Goal: Information Seeking & Learning: Find specific fact

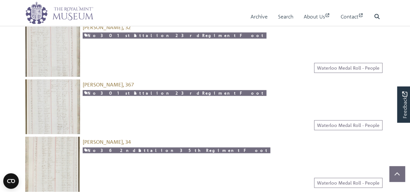
scroll to position [172, 0]
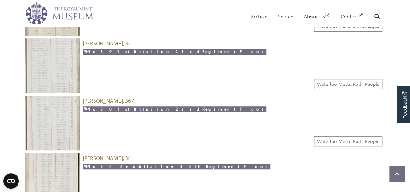
click at [61, 106] on img at bounding box center [52, 123] width 55 height 55
click at [56, 60] on img at bounding box center [52, 65] width 55 height 55
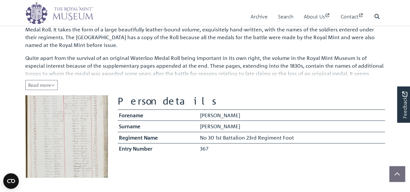
scroll to position [111, 0]
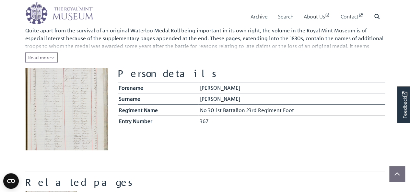
click at [78, 104] on img at bounding box center [66, 109] width 83 height 83
click at [74, 107] on img at bounding box center [66, 109] width 83 height 83
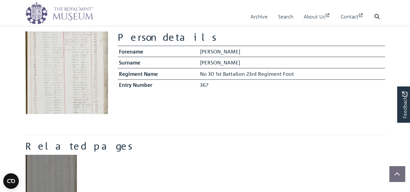
click at [60, 176] on img "Item related to this entity" at bounding box center [51, 180] width 52 height 52
click at [55, 176] on img "Item related to this entity" at bounding box center [51, 180] width 52 height 52
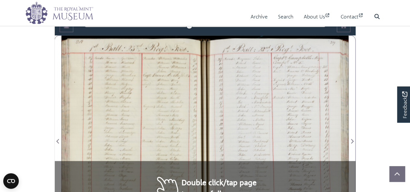
scroll to position [415, 0]
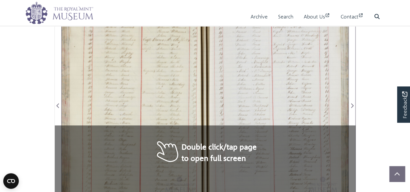
click at [200, 149] on div at bounding box center [133, 102] width 143 height 204
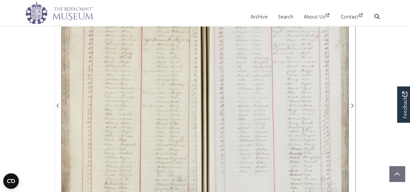
click at [200, 149] on div at bounding box center [133, 102] width 143 height 204
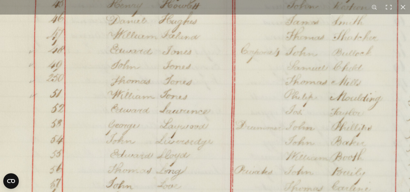
click at [183, 79] on img at bounding box center [205, 158] width 491 height 699
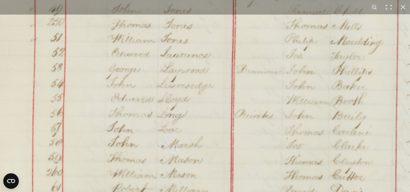
click at [184, 72] on img at bounding box center [206, 102] width 491 height 699
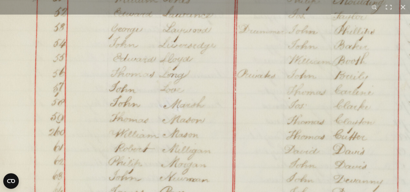
click at [175, 70] on img at bounding box center [208, 62] width 491 height 699
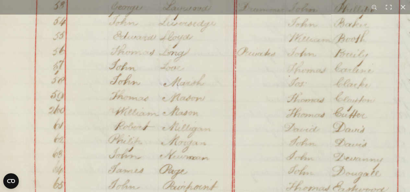
click at [163, 75] on img at bounding box center [208, 39] width 491 height 699
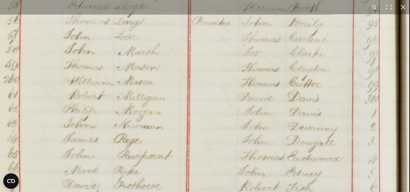
click at [218, 97] on img at bounding box center [163, 9] width 491 height 699
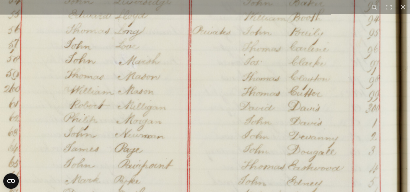
click at [220, 98] on img at bounding box center [163, 18] width 491 height 699
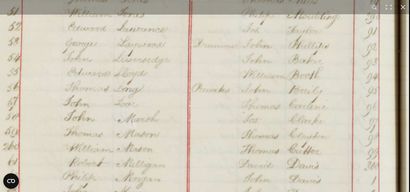
click at [220, 104] on img at bounding box center [162, 76] width 491 height 699
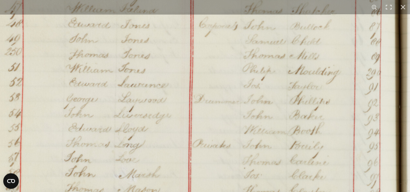
click at [223, 102] on img at bounding box center [163, 131] width 491 height 699
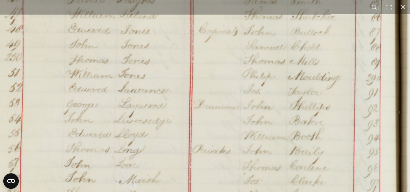
click at [221, 99] on img at bounding box center [163, 137] width 491 height 699
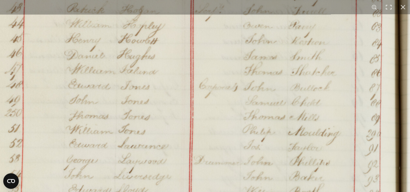
click at [220, 110] on img at bounding box center [163, 193] width 491 height 699
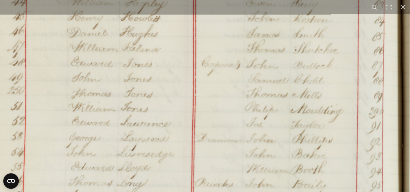
click at [125, 61] on img at bounding box center [166, 170] width 491 height 699
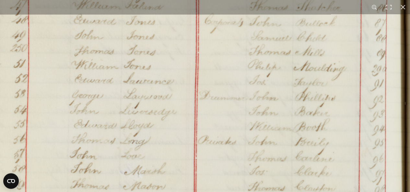
click at [130, 58] on img at bounding box center [169, 128] width 491 height 699
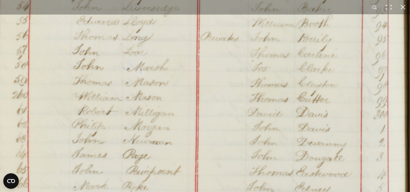
click at [133, 52] on img at bounding box center [172, 24] width 491 height 699
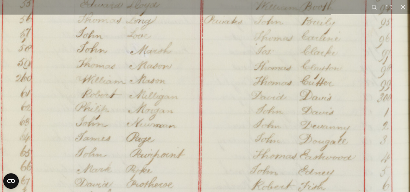
click at [139, 118] on img at bounding box center [175, 7] width 491 height 699
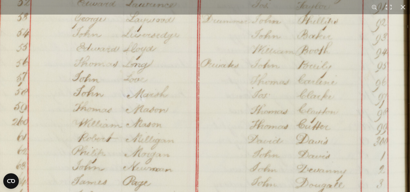
click at [130, 111] on img at bounding box center [172, 51] width 491 height 699
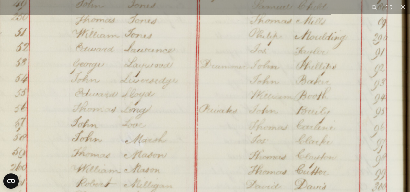
click at [130, 111] on img at bounding box center [170, 96] width 491 height 699
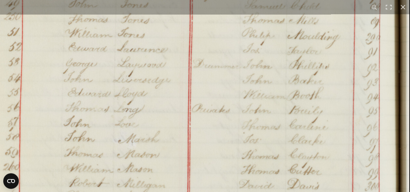
click at [220, 47] on img at bounding box center [163, 96] width 491 height 699
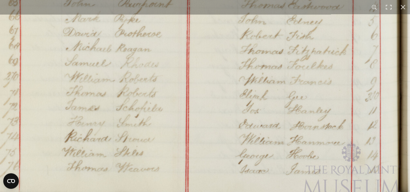
click at [233, 7] on div "1 / 1" at bounding box center [205, 96] width 410 height 192
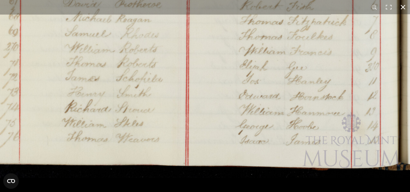
click at [401, 8] on button at bounding box center [402, 7] width 14 height 14
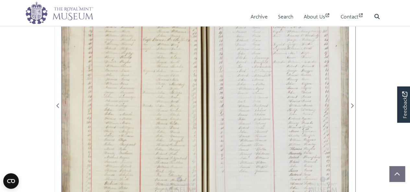
drag, startPoint x: 284, startPoint y: 86, endPoint x: 281, endPoint y: 112, distance: 25.5
click at [281, 112] on div at bounding box center [276, 102] width 143 height 204
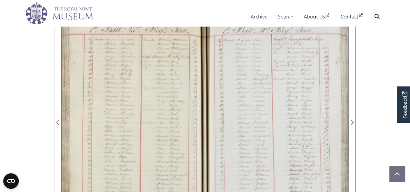
scroll to position [391, 0]
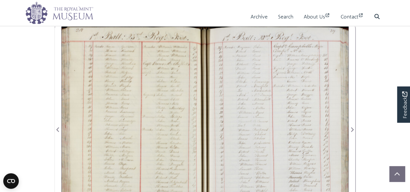
drag, startPoint x: 263, startPoint y: 85, endPoint x: 264, endPoint y: 39, distance: 46.6
click at [264, 39] on div at bounding box center [276, 126] width 143 height 204
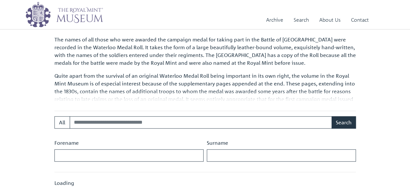
scroll to position [207, 0]
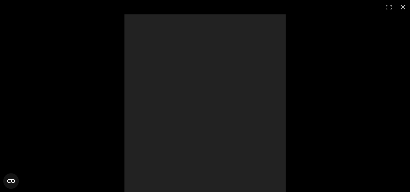
scroll to position [443, 0]
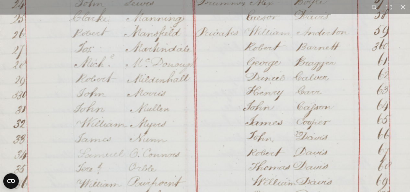
click at [201, 65] on img at bounding box center [210, 169] width 491 height 699
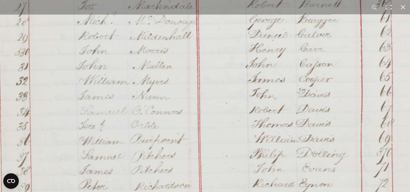
click at [197, 70] on img at bounding box center [213, 126] width 491 height 699
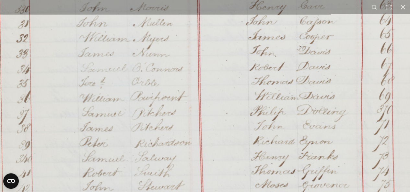
click at [191, 63] on img at bounding box center [213, 84] width 491 height 699
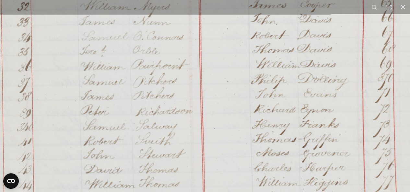
click at [187, 76] on img at bounding box center [214, 52] width 491 height 699
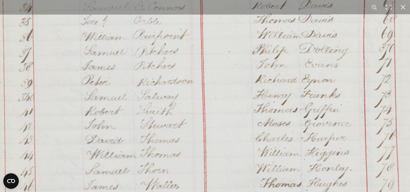
click at [187, 79] on img at bounding box center [215, 22] width 491 height 699
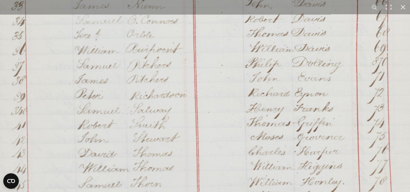
click at [218, 128] on img at bounding box center [208, 36] width 491 height 699
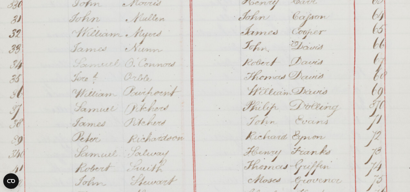
click at [223, 142] on img at bounding box center [206, 79] width 491 height 699
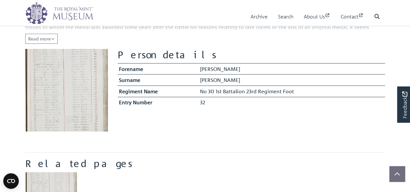
scroll to position [144, 0]
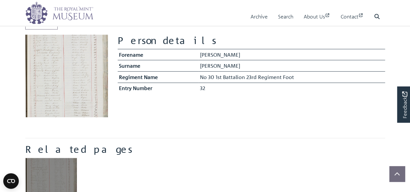
click at [44, 169] on img "Item related to this entity" at bounding box center [51, 184] width 52 height 52
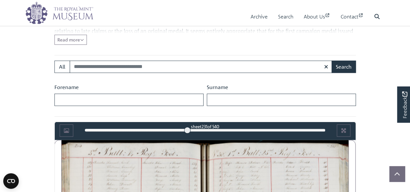
scroll to position [355, 0]
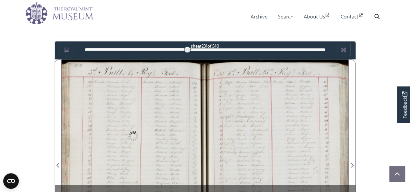
click at [205, 154] on div at bounding box center [276, 161] width 143 height 204
click at [206, 154] on div at bounding box center [276, 161] width 143 height 204
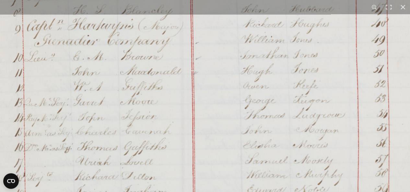
click at [217, 43] on img at bounding box center [209, 179] width 491 height 699
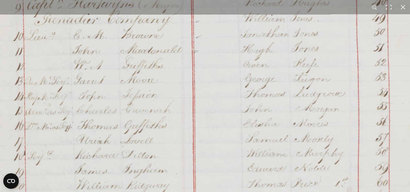
click at [202, 64] on img at bounding box center [210, 158] width 491 height 699
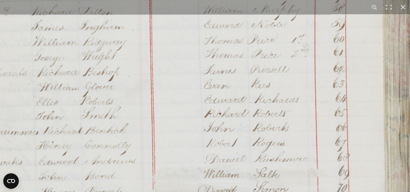
click at [197, 104] on img at bounding box center [166, 14] width 491 height 699
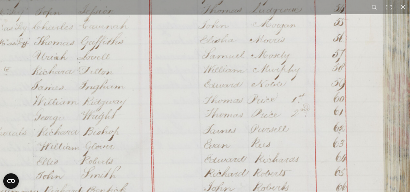
click at [197, 107] on img at bounding box center [166, 74] width 491 height 699
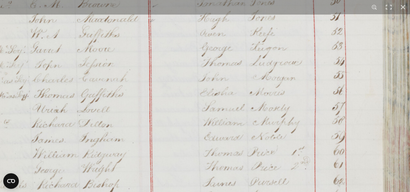
click at [194, 112] on img at bounding box center [166, 127] width 491 height 699
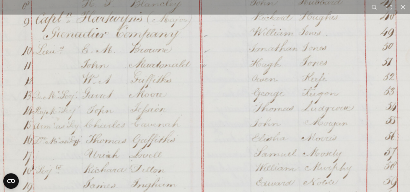
click at [170, 84] on img at bounding box center [218, 172] width 491 height 699
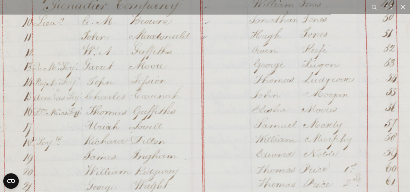
click at [165, 102] on img at bounding box center [218, 143] width 491 height 699
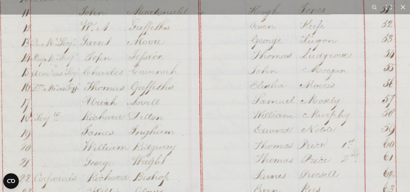
click at [165, 111] on img at bounding box center [216, 119] width 491 height 699
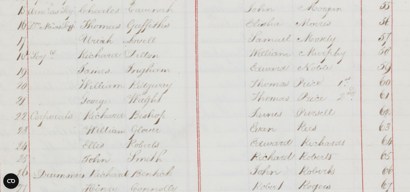
click at [162, 89] on img at bounding box center [212, 57] width 491 height 699
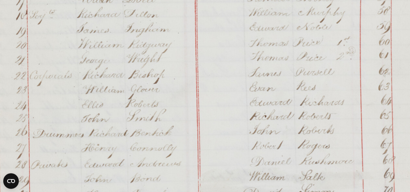
click at [167, 110] on img at bounding box center [212, 17] width 491 height 699
